Goal: Task Accomplishment & Management: Manage account settings

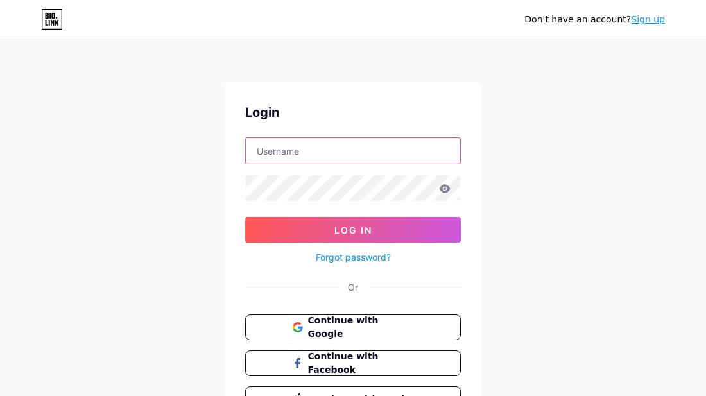
click at [268, 149] on input "text" at bounding box center [353, 151] width 214 height 26
type input "Robieno11"
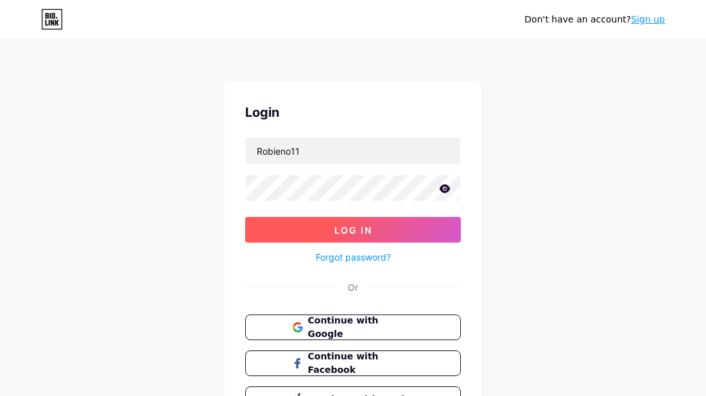
click at [287, 237] on button "Log In" at bounding box center [353, 230] width 216 height 26
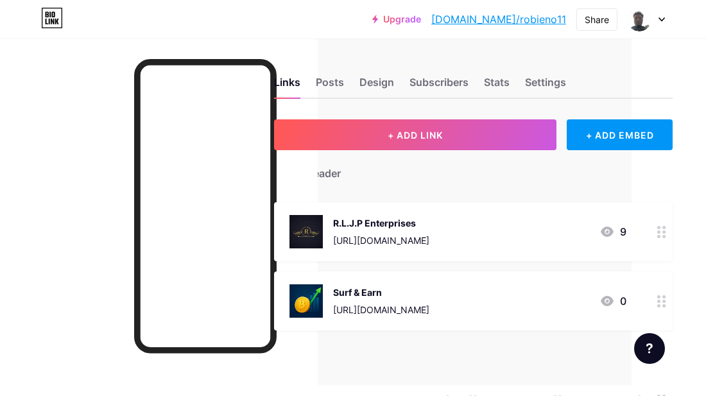
scroll to position [0, 77]
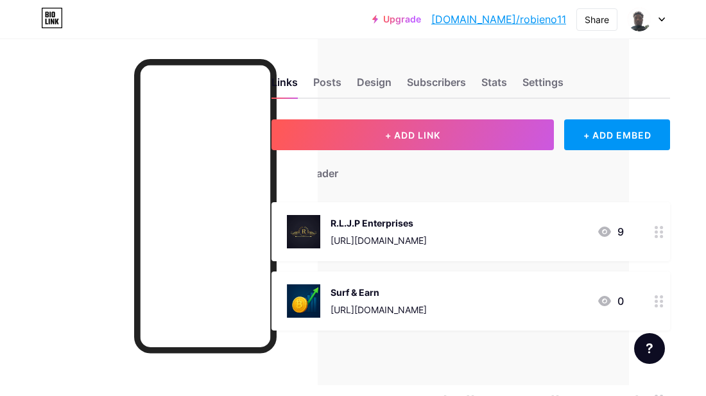
click at [656, 303] on icon at bounding box center [659, 301] width 9 height 12
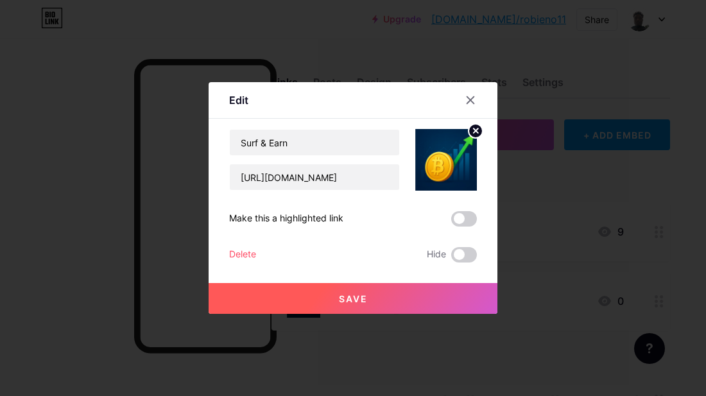
click at [528, 254] on div at bounding box center [353, 198] width 706 height 396
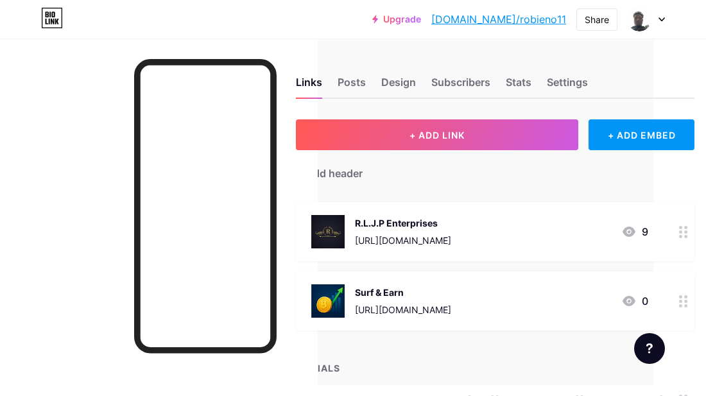
scroll to position [0, 51]
click at [510, 87] on div "Stats" at bounding box center [520, 85] width 26 height 23
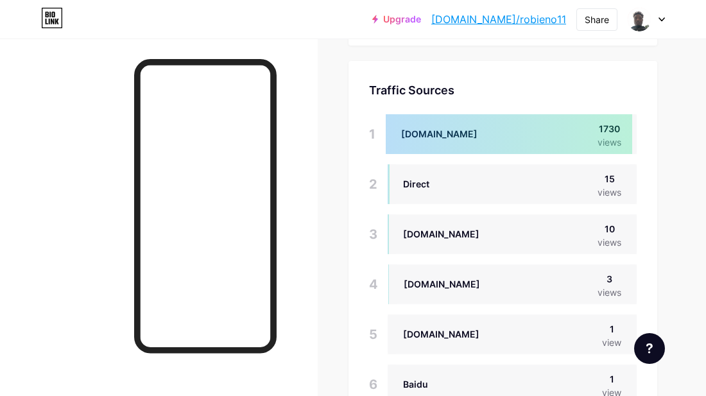
scroll to position [796, 0]
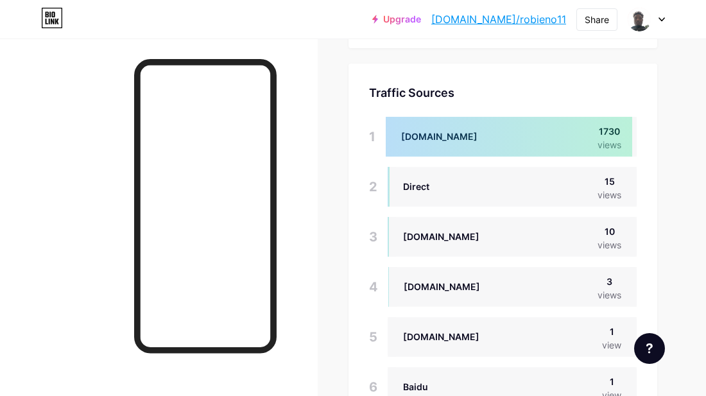
click at [293, 165] on div at bounding box center [159, 237] width 318 height 396
click at [312, 153] on div at bounding box center [159, 237] width 318 height 396
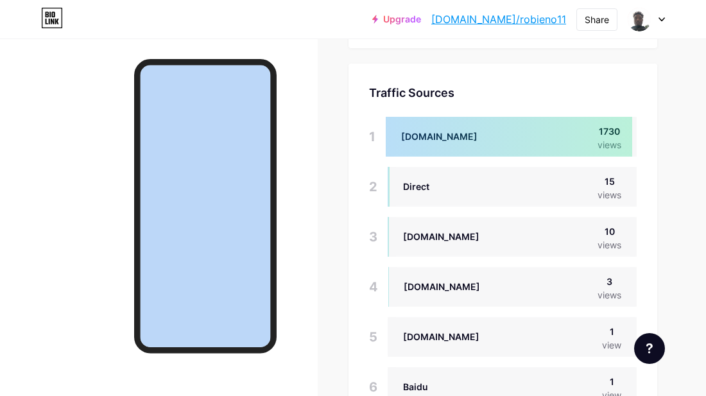
click at [312, 153] on div at bounding box center [159, 237] width 318 height 396
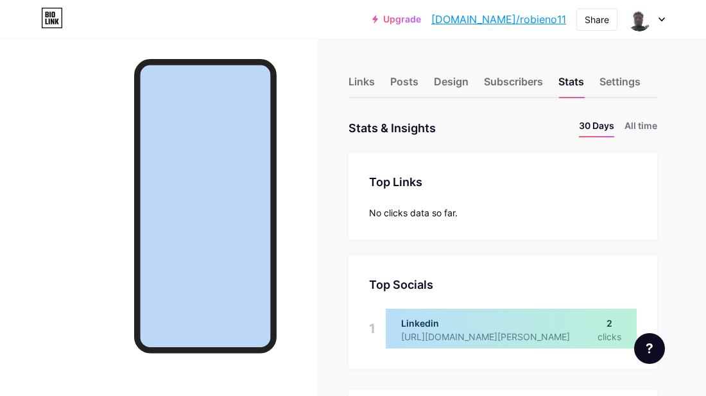
scroll to position [0, 0]
click at [295, 137] on div at bounding box center [159, 237] width 318 height 396
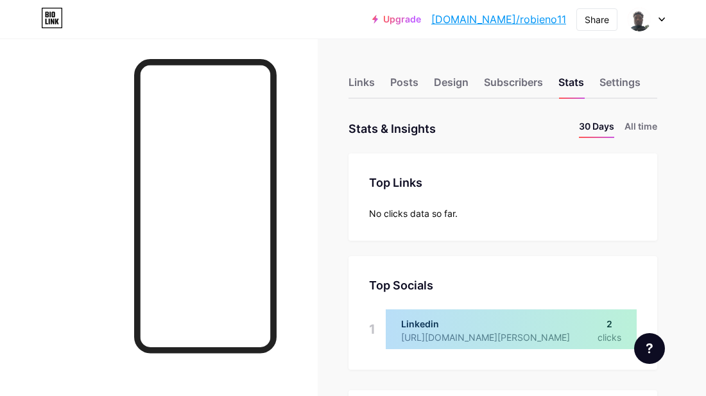
click at [295, 137] on div at bounding box center [159, 237] width 318 height 396
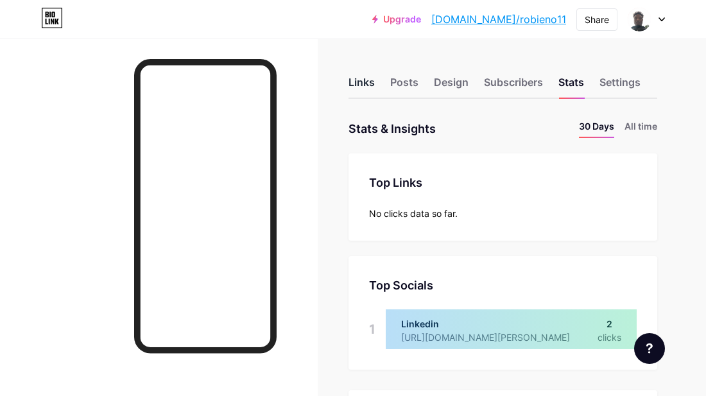
click at [367, 90] on div "Links" at bounding box center [362, 85] width 26 height 23
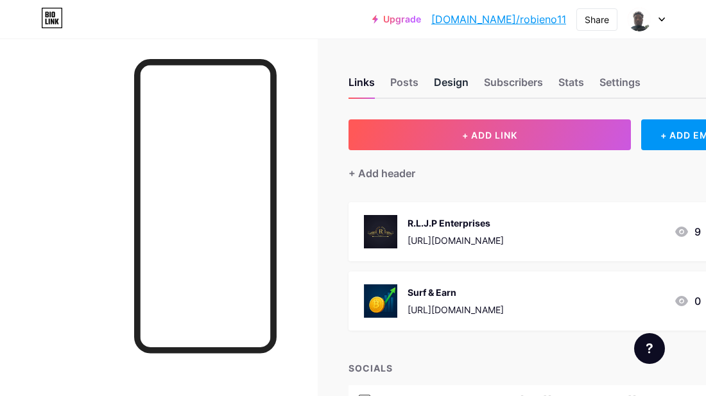
click at [461, 77] on div "Design" at bounding box center [451, 85] width 35 height 23
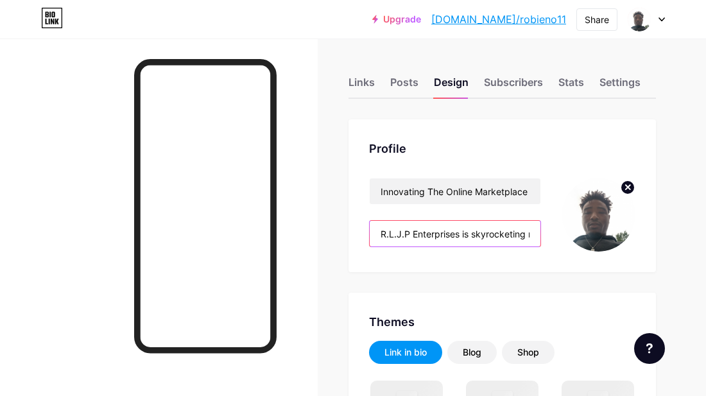
click at [496, 230] on input "R.L.J.P Enterprises is skyrocketing magnificently and advancing smoothly. From …" at bounding box center [455, 234] width 171 height 26
click at [476, 235] on input "R.L.J.P Enterprises is skyrocketing magnificently and advancing smoothly. From …" at bounding box center [455, 234] width 171 height 26
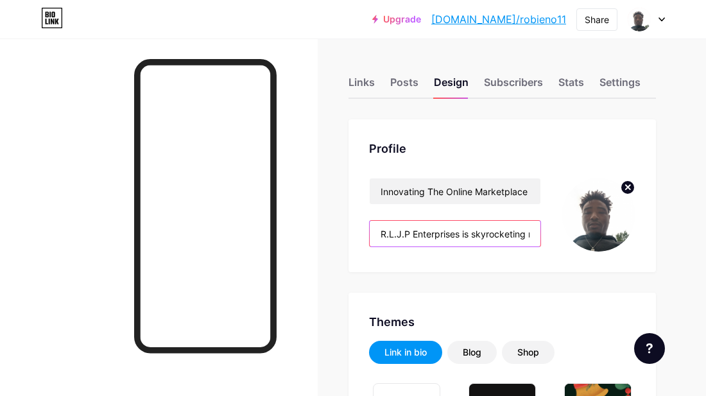
click at [476, 235] on input "R.L.J.P Enterprises is skyrocketing magnificently and advancing smoothly. From …" at bounding box center [455, 234] width 171 height 26
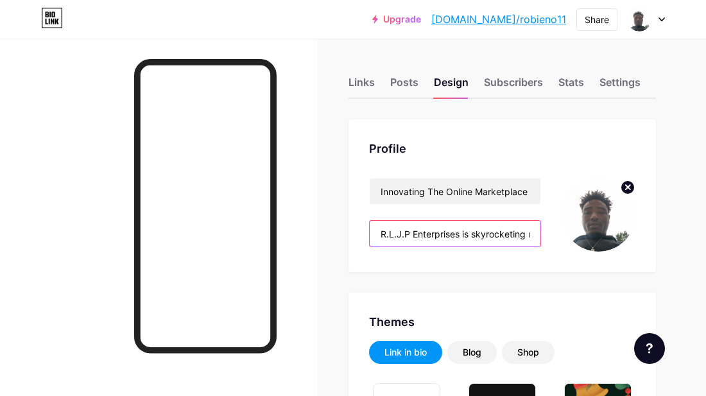
click at [476, 235] on input "R.L.J.P Enterprises is skyrocketing magnificently and advancing smoothly. From …" at bounding box center [455, 234] width 171 height 26
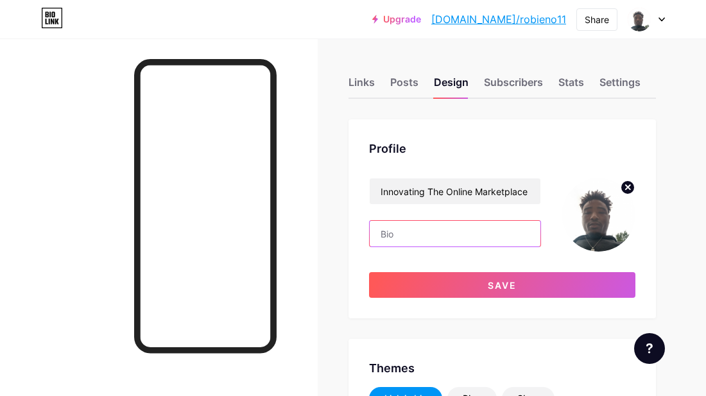
click at [406, 235] on input "text" at bounding box center [455, 234] width 171 height 26
paste input "R.L.J.P Enterprises is skyrocketing magnificently and advancing smoothly. From …"
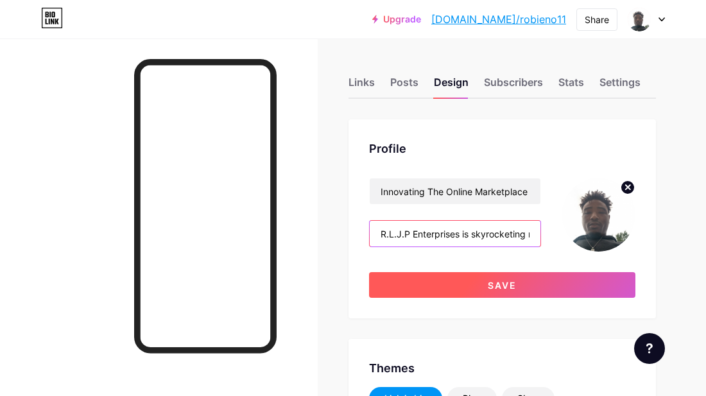
type input "R.L.J.P Enterprises is skyrocketing magnificently and advancing smoothly. From …"
click at [498, 282] on span "Save" at bounding box center [502, 285] width 29 height 11
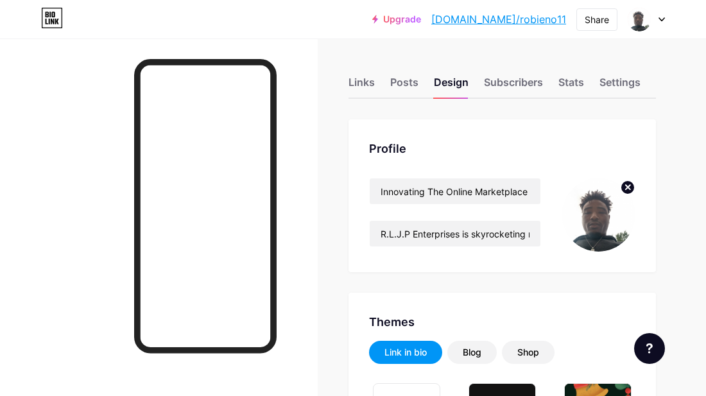
click at [271, 195] on div at bounding box center [205, 206] width 143 height 294
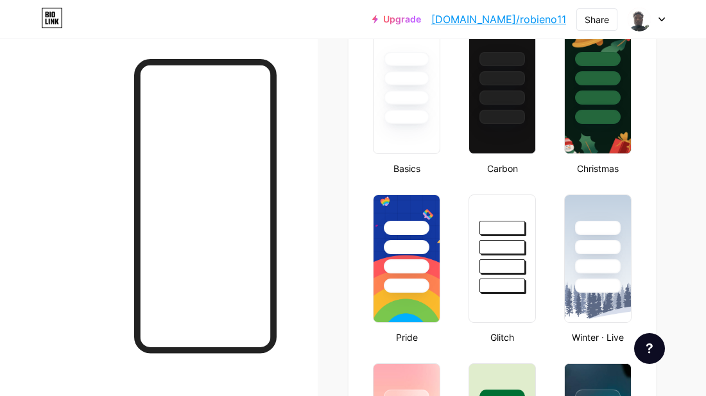
scroll to position [360, 0]
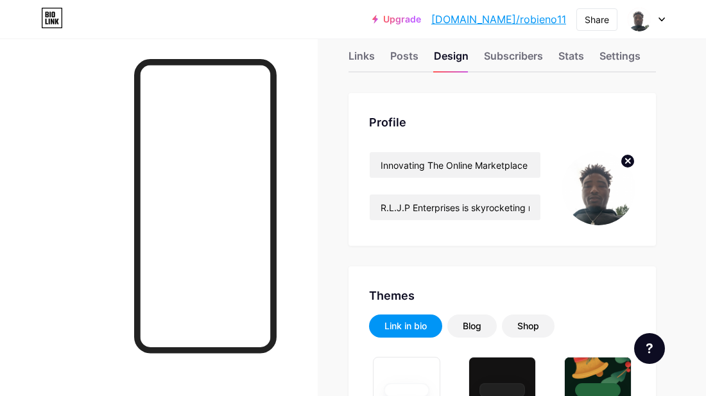
scroll to position [0, 0]
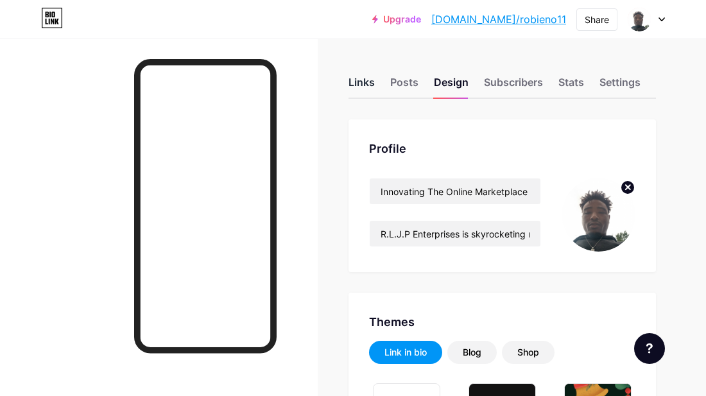
click at [362, 78] on div "Links" at bounding box center [362, 85] width 26 height 23
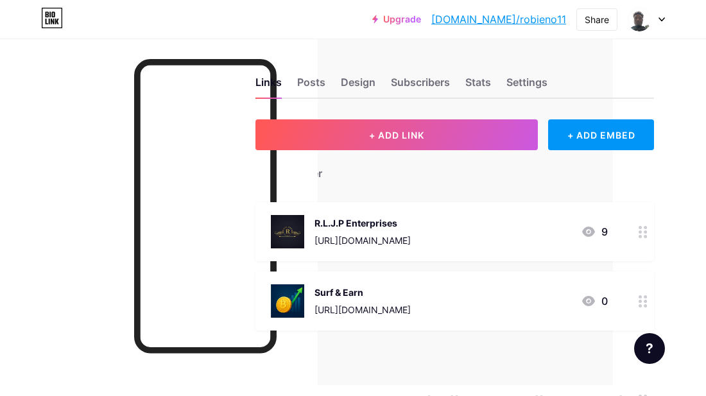
scroll to position [0, 95]
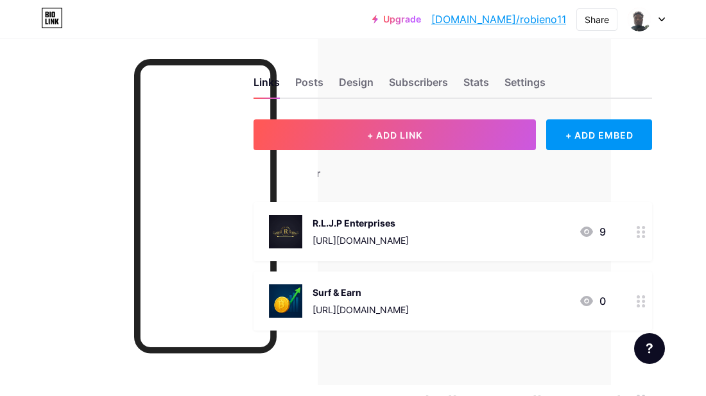
click at [568, 313] on div "Surf & Earn https://coinzup.net/ptp?ptp_code=sNkOTIFTV5 0" at bounding box center [437, 300] width 337 height 33
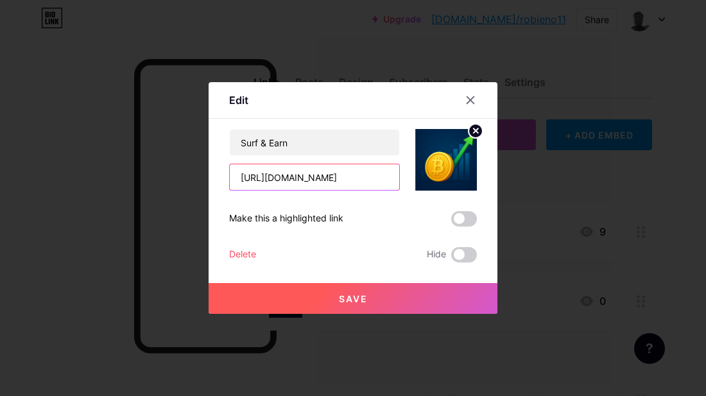
click at [388, 173] on input "https://coinzup.net/ptp?ptp_code=sNkOTIFTV5" at bounding box center [315, 177] width 170 height 26
click at [295, 168] on input "text" at bounding box center [315, 177] width 170 height 26
paste input "[URL][DOMAIN_NAME]"
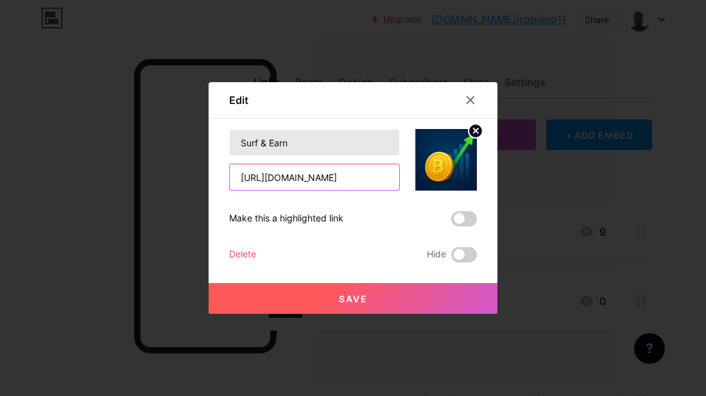
type input "[URL][DOMAIN_NAME]"
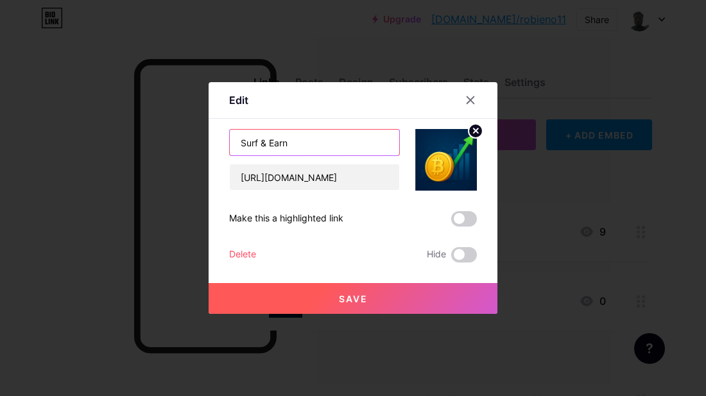
click at [308, 143] on input "Surf & Earn" at bounding box center [315, 143] width 170 height 26
type input "Affordable Health Care!"
click at [364, 305] on button "Save" at bounding box center [353, 298] width 289 height 31
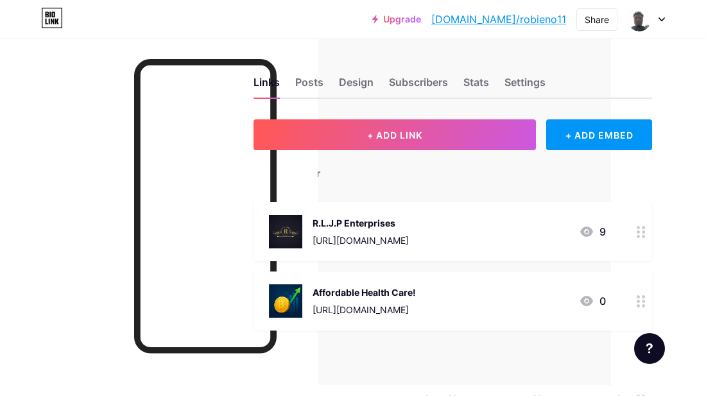
click at [348, 171] on div "+ Add header" at bounding box center [453, 165] width 399 height 31
click at [313, 78] on div "Posts" at bounding box center [309, 85] width 28 height 23
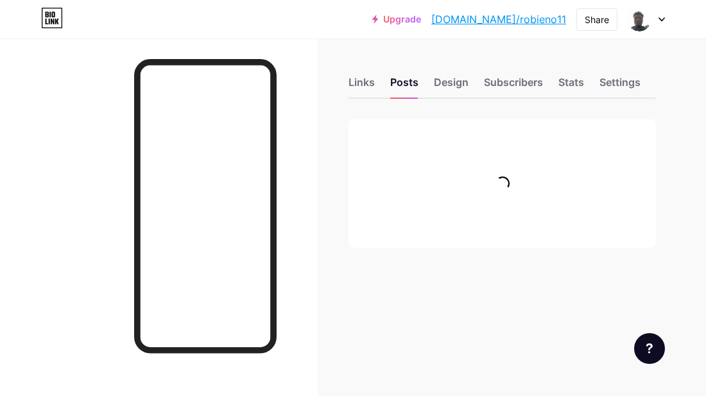
click at [272, 81] on div at bounding box center [205, 206] width 143 height 294
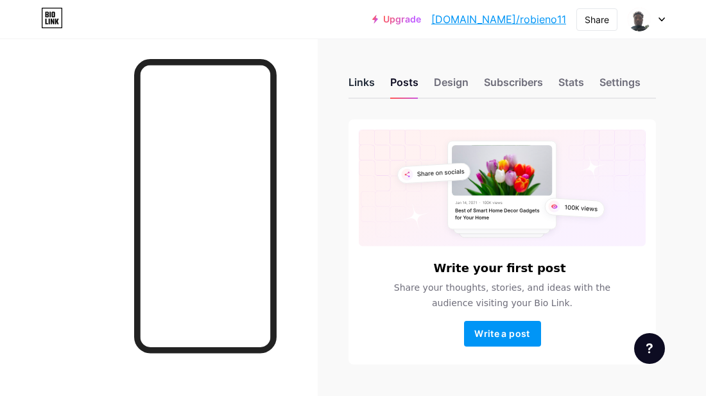
click at [353, 80] on div "Links" at bounding box center [362, 85] width 26 height 23
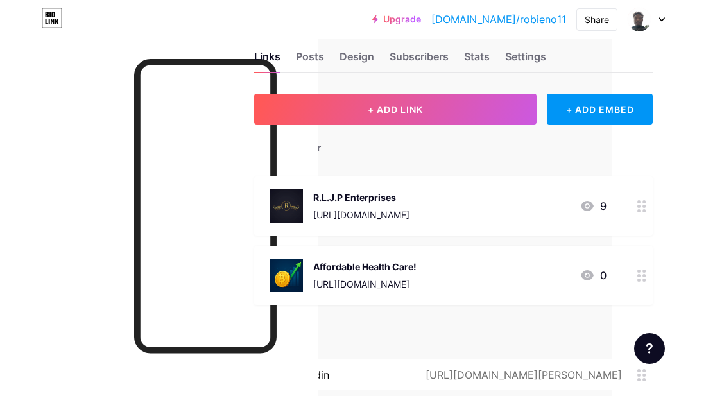
scroll to position [26, 95]
click at [460, 337] on div "SOCIALS" at bounding box center [453, 342] width 399 height 13
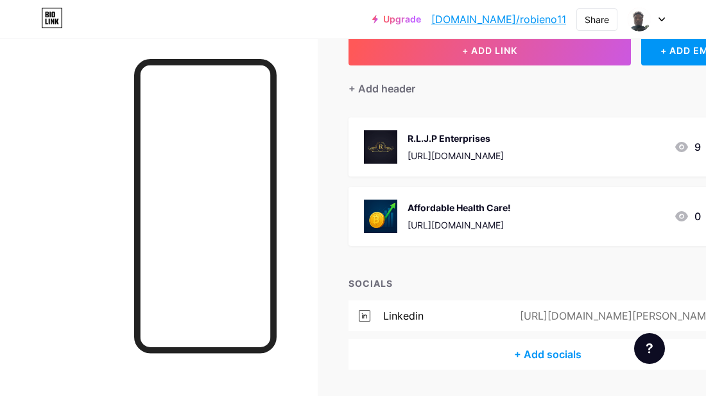
scroll to position [123, 0]
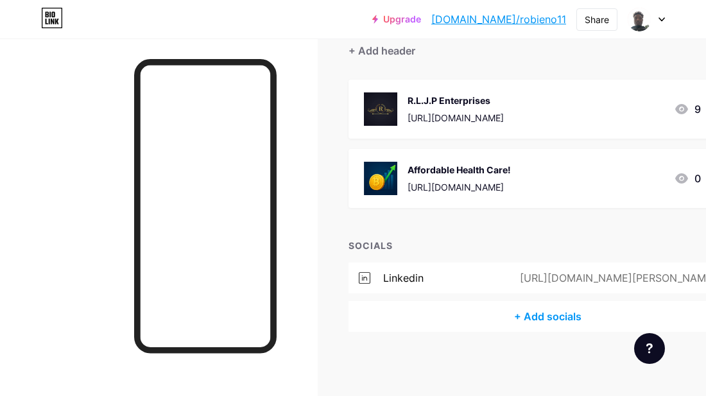
click at [541, 315] on div "+ Add socials" at bounding box center [548, 316] width 399 height 31
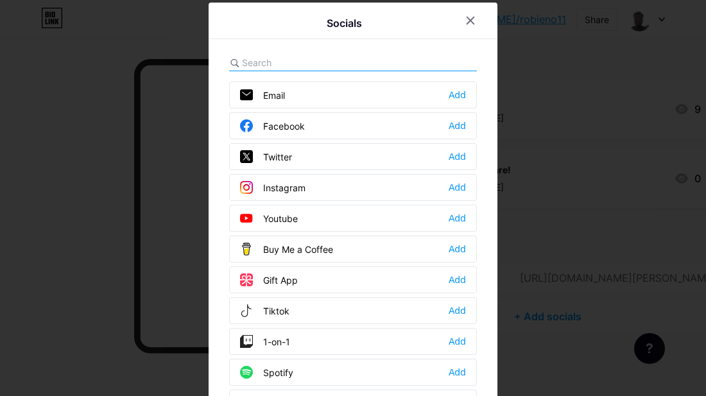
click at [295, 57] on input "text" at bounding box center [313, 62] width 142 height 13
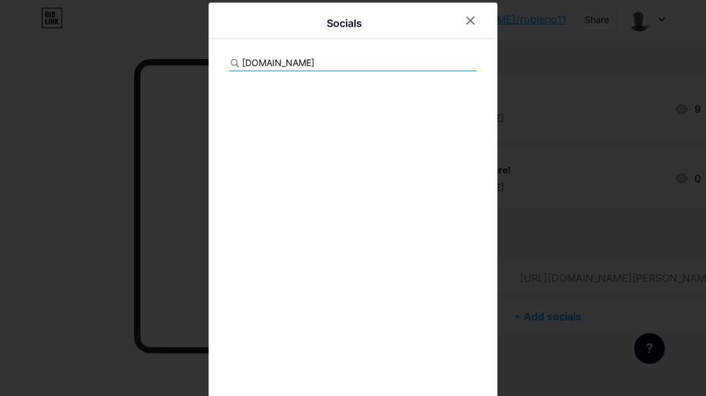
click at [300, 112] on div at bounding box center [353, 242] width 248 height 321
click at [341, 58] on input "Luckscout.com" at bounding box center [313, 62] width 142 height 13
click at [406, 137] on div at bounding box center [353, 242] width 248 height 321
click at [349, 47] on div "Socials Luckscout" at bounding box center [353, 213] width 289 height 421
click at [343, 53] on div "Socials Luckscout" at bounding box center [353, 213] width 289 height 421
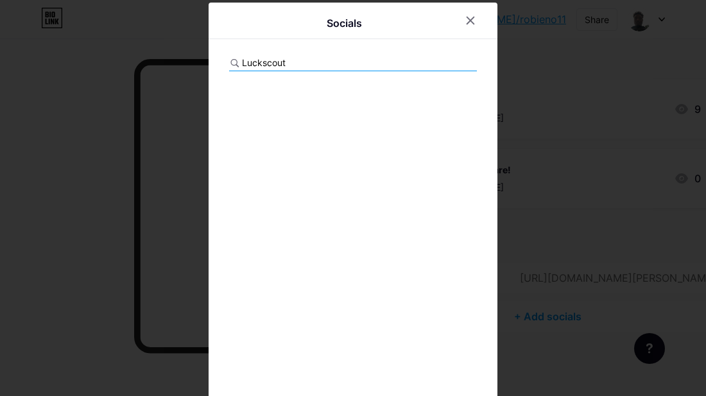
click at [343, 59] on input "Luckscout" at bounding box center [313, 62] width 142 height 13
type input "L"
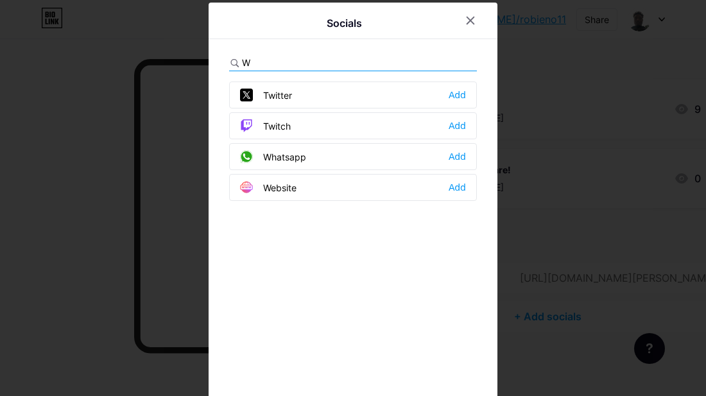
type input "We"
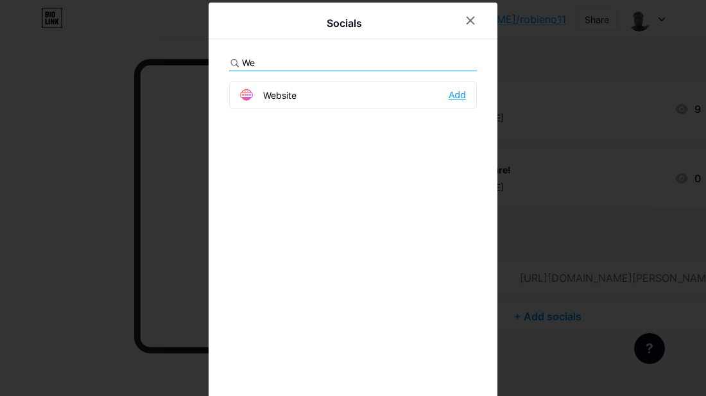
click at [454, 94] on div "Add" at bounding box center [457, 95] width 17 height 13
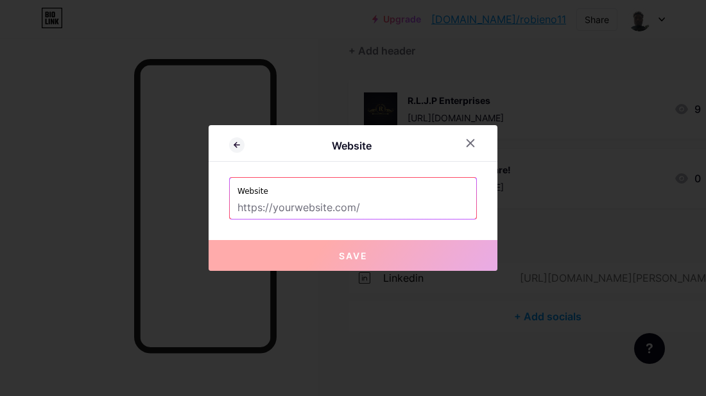
click at [292, 211] on input "text" at bounding box center [353, 208] width 231 height 22
paste input "[URL][DOMAIN_NAME]"
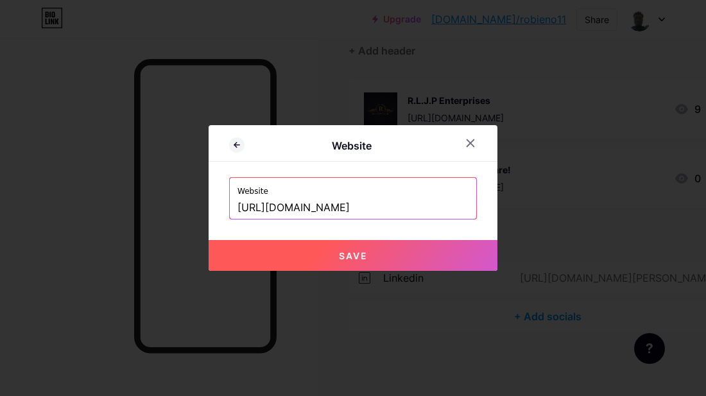
type input "[URL][DOMAIN_NAME]"
click at [355, 262] on button "Save" at bounding box center [353, 255] width 289 height 31
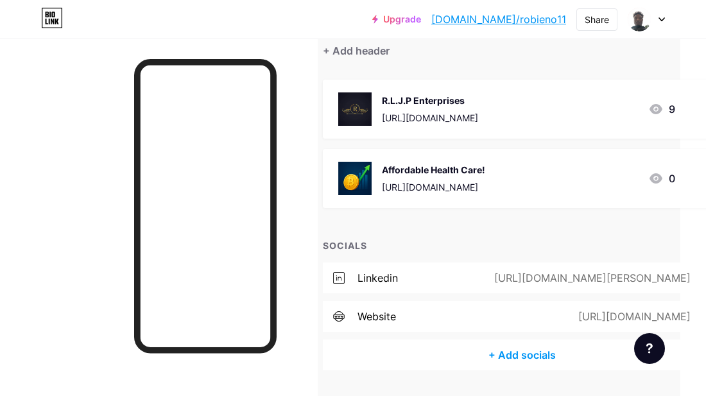
scroll to position [123, 51]
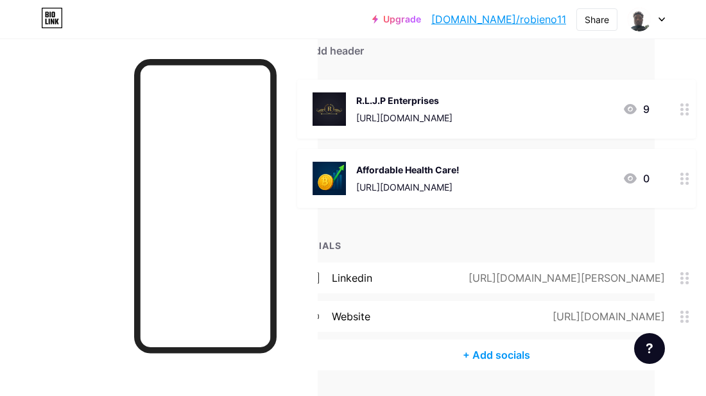
click at [440, 229] on div "+ ADD LINK + ADD EMBED + Add header R.L.J.P Enterprises https://heylink.me/Robi…" at bounding box center [496, 184] width 399 height 374
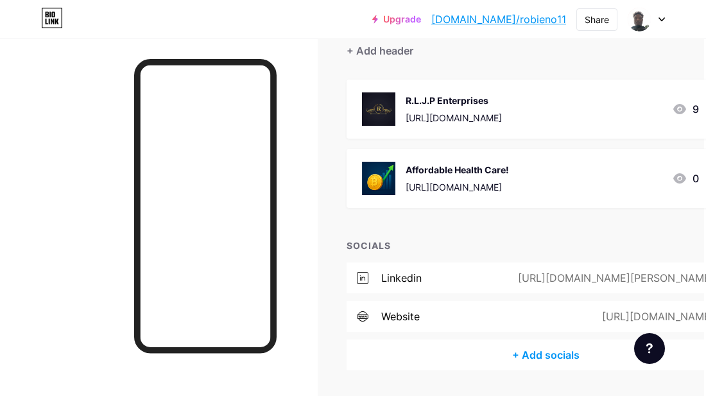
scroll to position [123, 0]
click at [139, 153] on div at bounding box center [205, 206] width 143 height 294
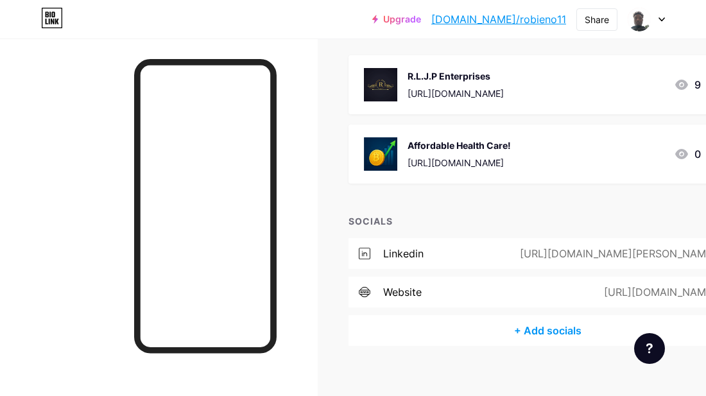
scroll to position [148, 0]
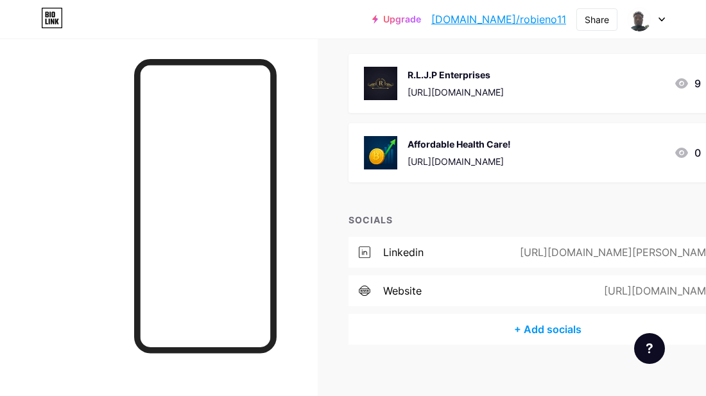
click at [300, 150] on div at bounding box center [159, 237] width 318 height 396
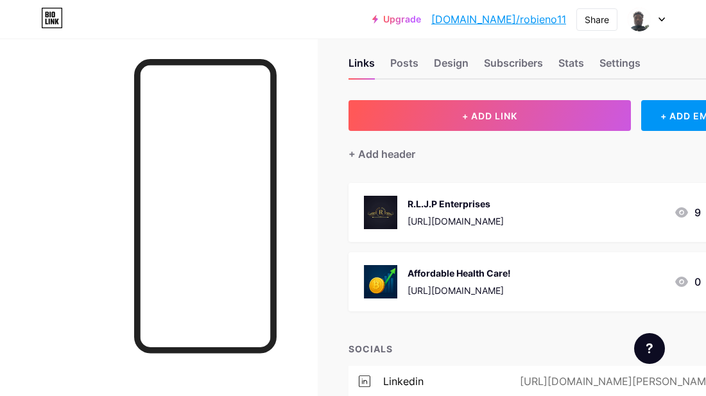
scroll to position [0, 0]
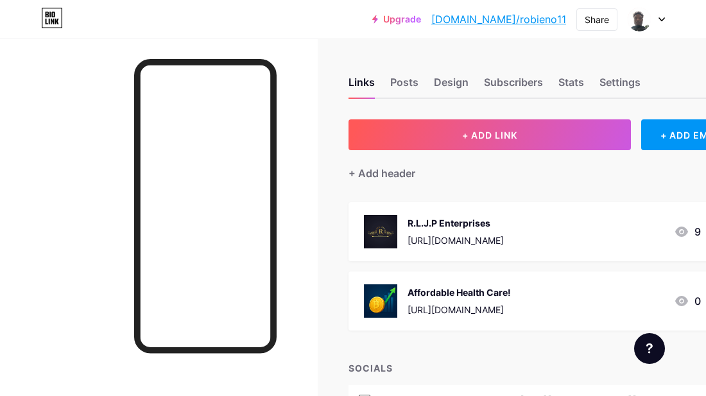
click at [293, 100] on div at bounding box center [159, 237] width 318 height 396
click at [662, 22] on div at bounding box center [646, 19] width 37 height 23
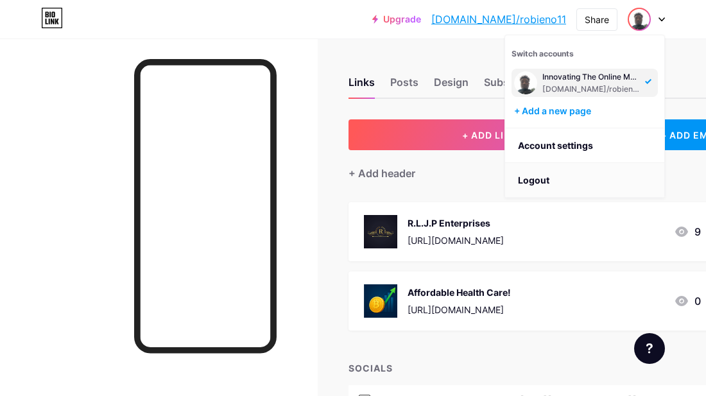
click at [534, 181] on li "Logout" at bounding box center [584, 180] width 159 height 35
